Goal: Browse casually

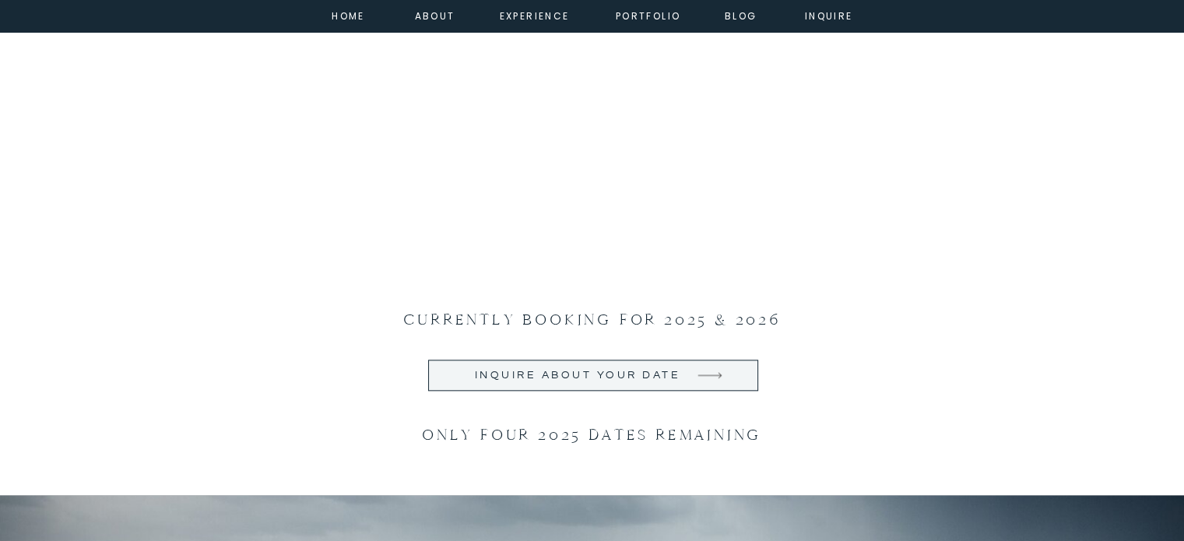
scroll to position [1712, 0]
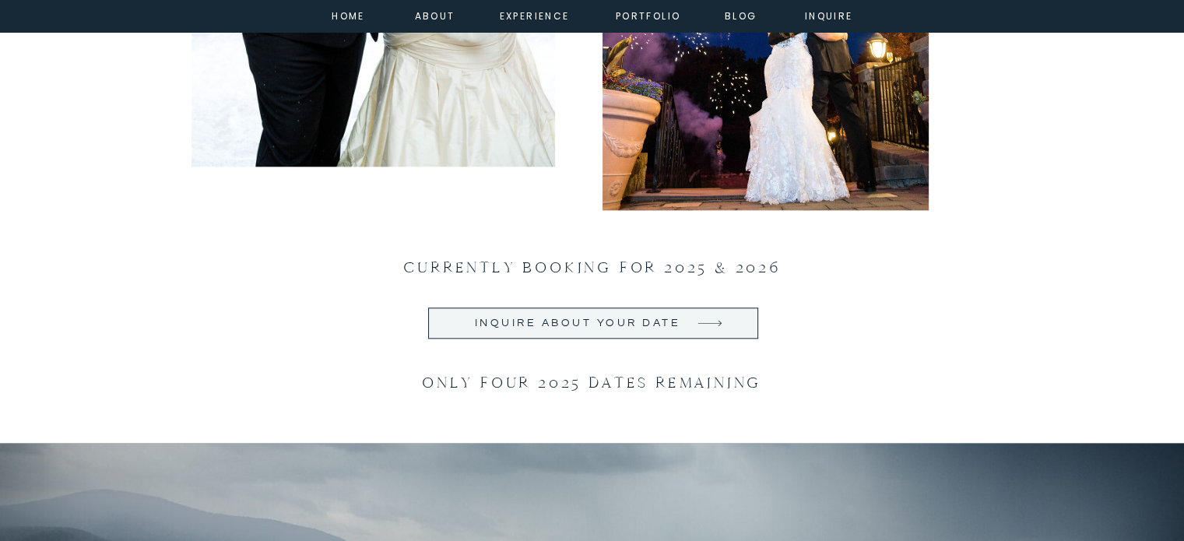
click at [529, 18] on nav "experience" at bounding box center [531, 15] width 63 height 14
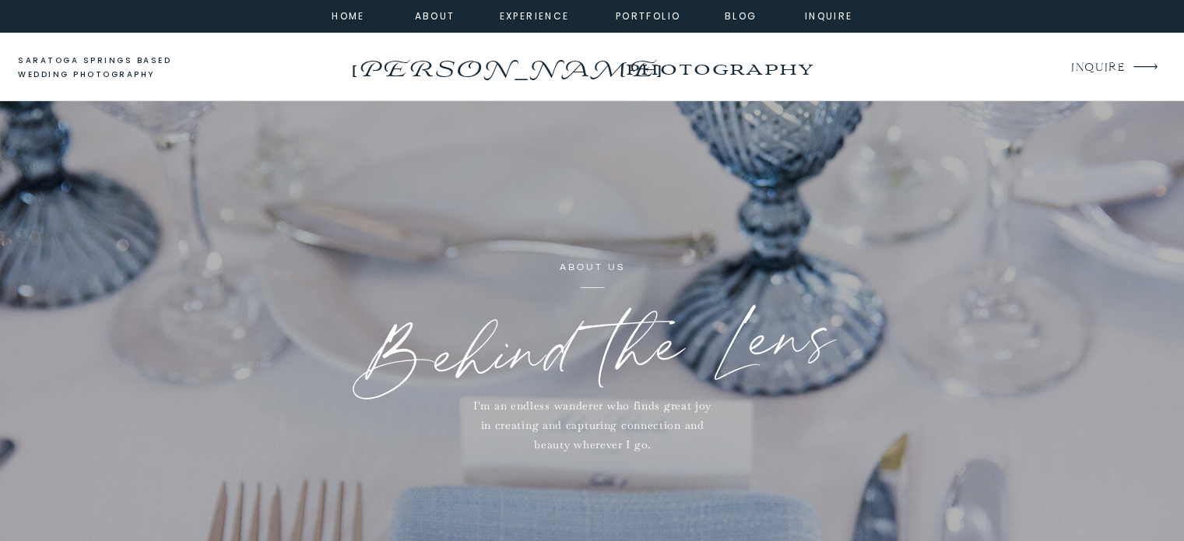
click at [753, 25] on div at bounding box center [592, 16] width 1184 height 32
click at [635, 12] on nav "portfolio" at bounding box center [648, 15] width 67 height 14
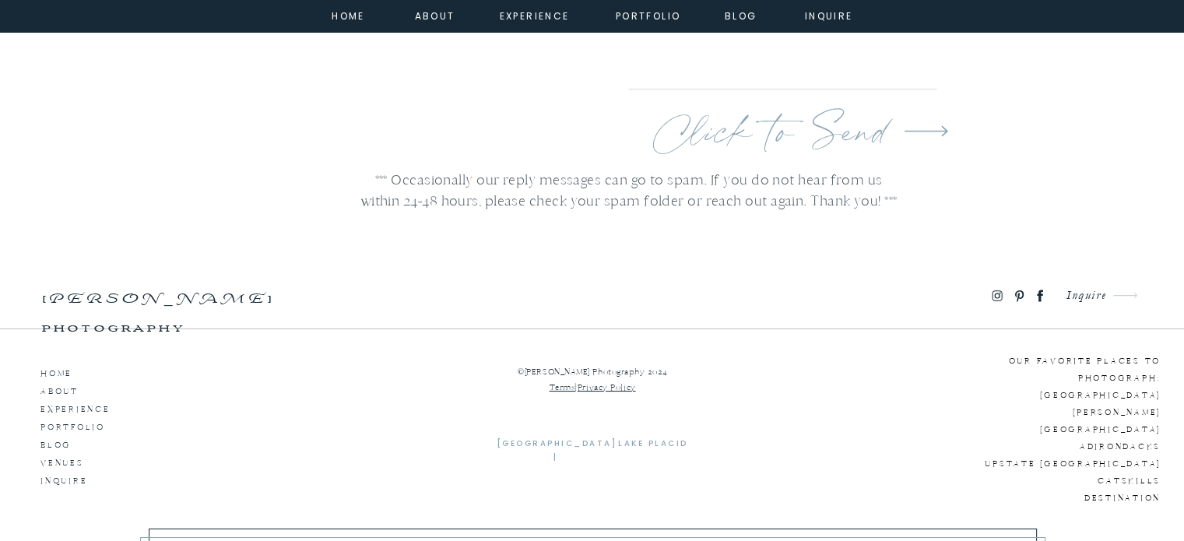
scroll to position [6058, 0]
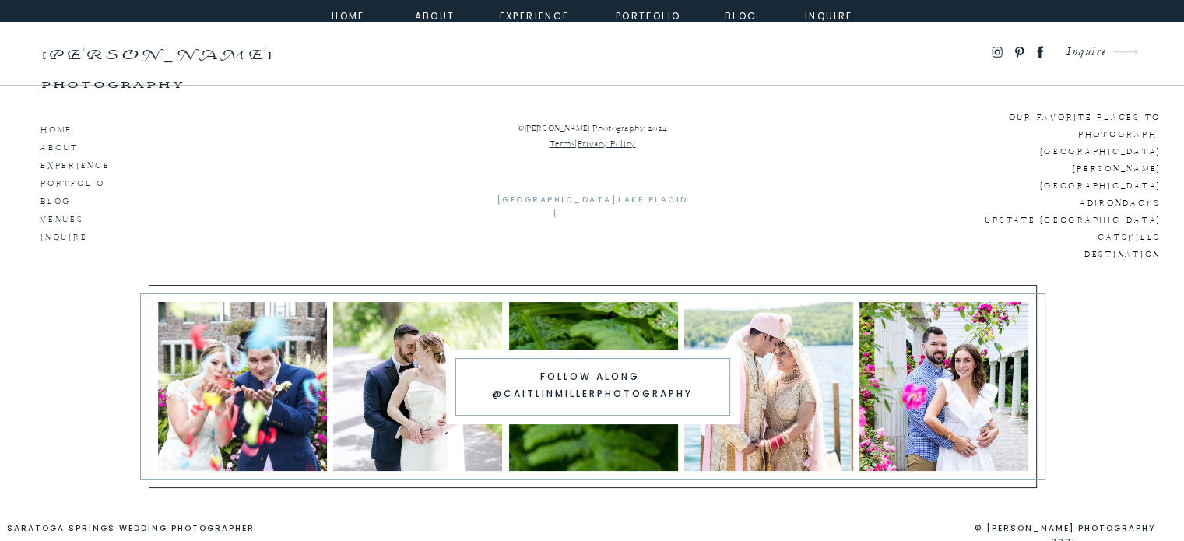
click at [1035, 47] on icon at bounding box center [1039, 52] width 18 height 16
click at [993, 50] on icon at bounding box center [996, 52] width 13 height 14
